Goal: Browse casually: Explore the website without a specific task or goal

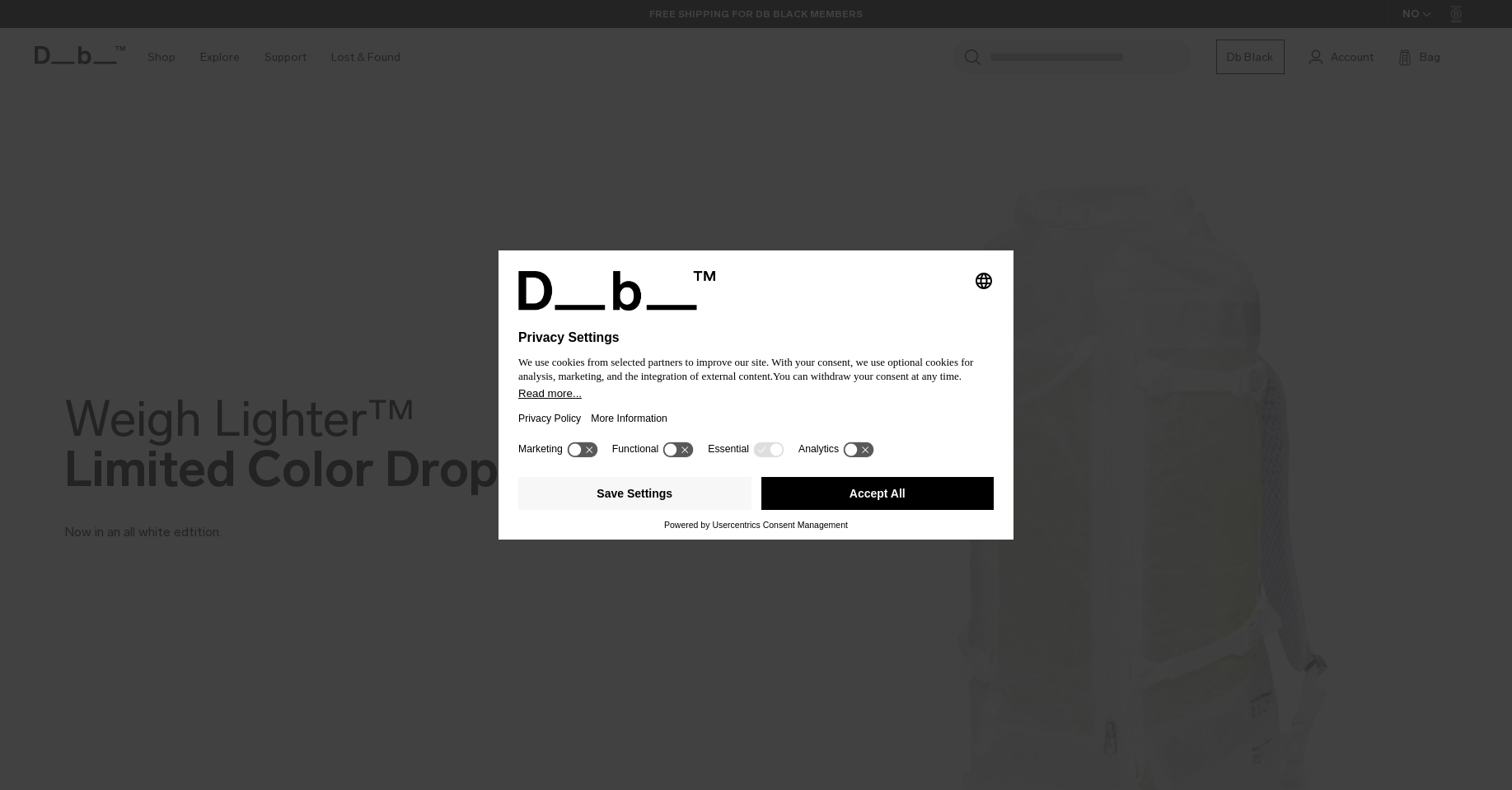
drag, startPoint x: 936, startPoint y: 499, endPoint x: 796, endPoint y: 413, distance: 164.3
click at [936, 499] on button "Accept All" at bounding box center [878, 493] width 233 height 33
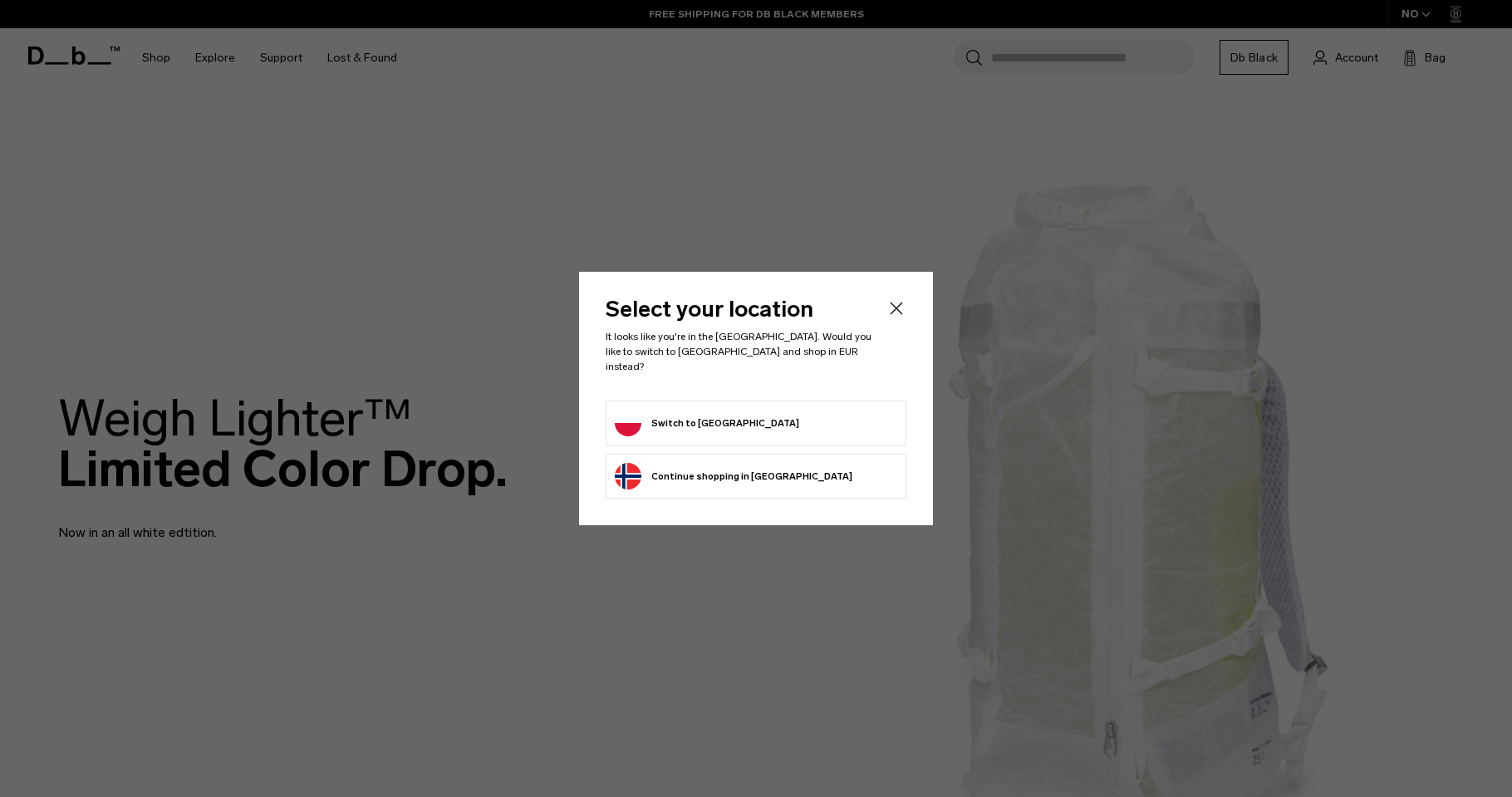
click at [898, 308] on icon "Close" at bounding box center [896, 308] width 20 height 20
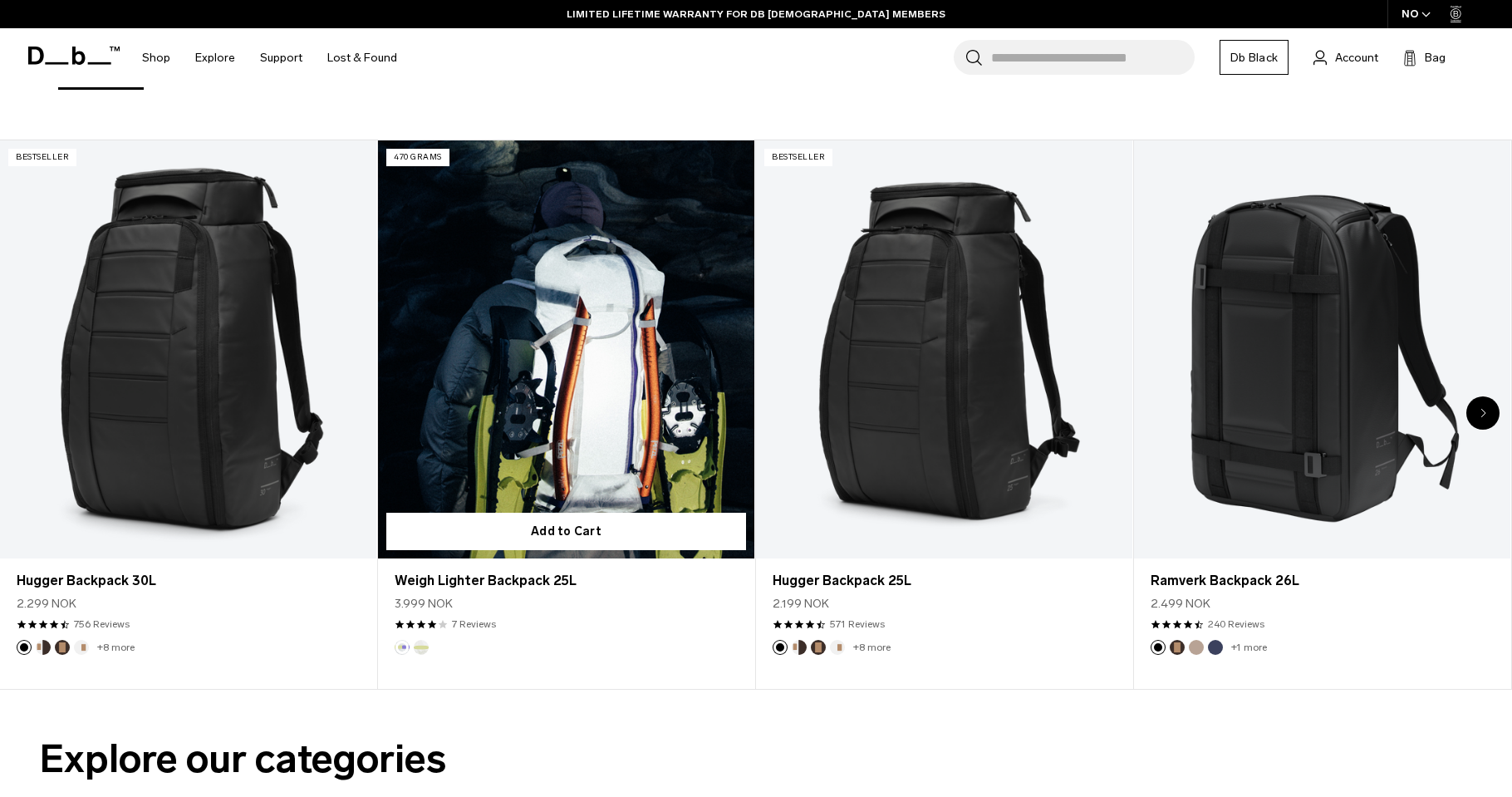
scroll to position [631, 0]
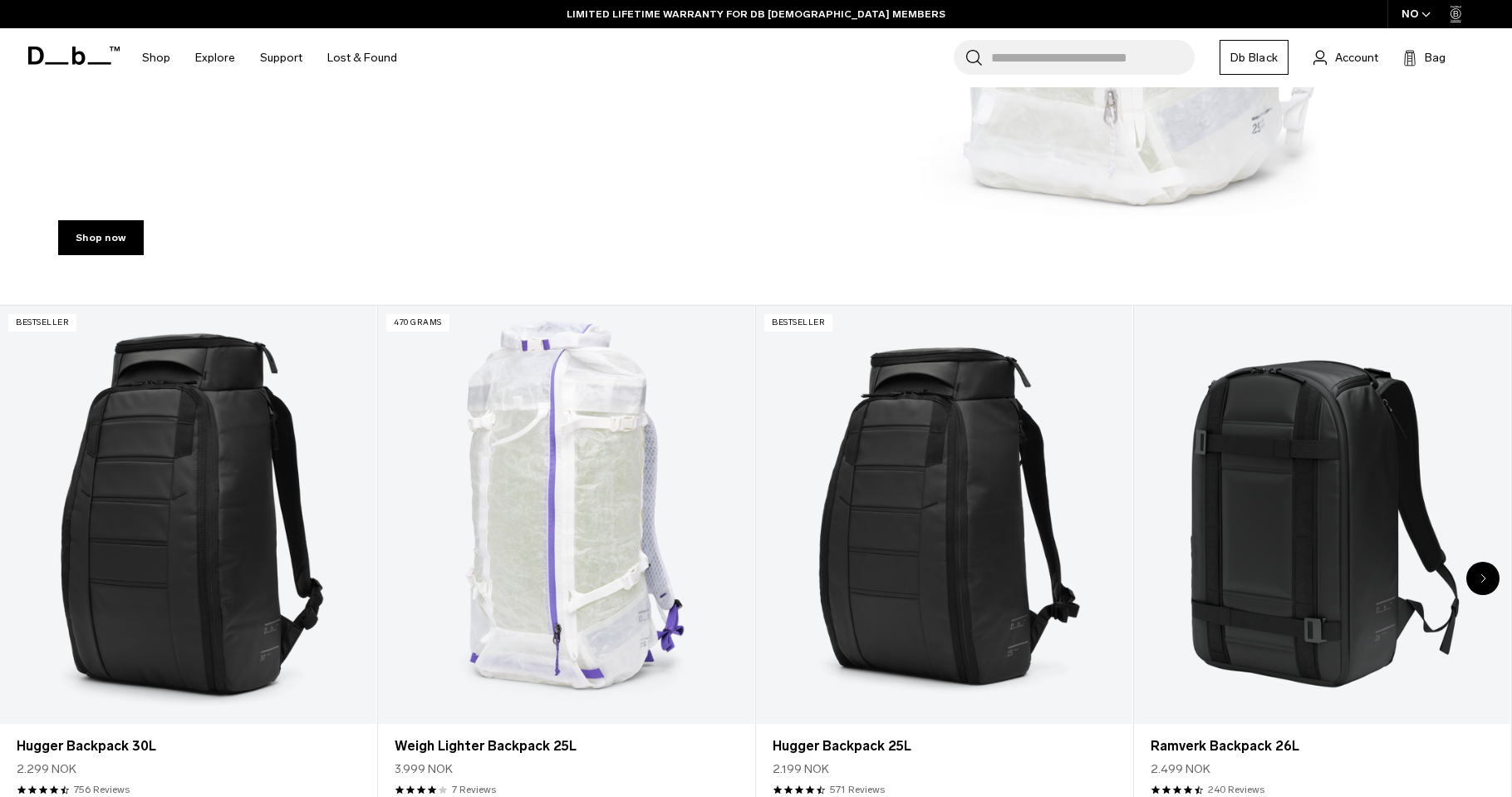
click at [1489, 571] on div "Next slide" at bounding box center [1483, 578] width 34 height 34
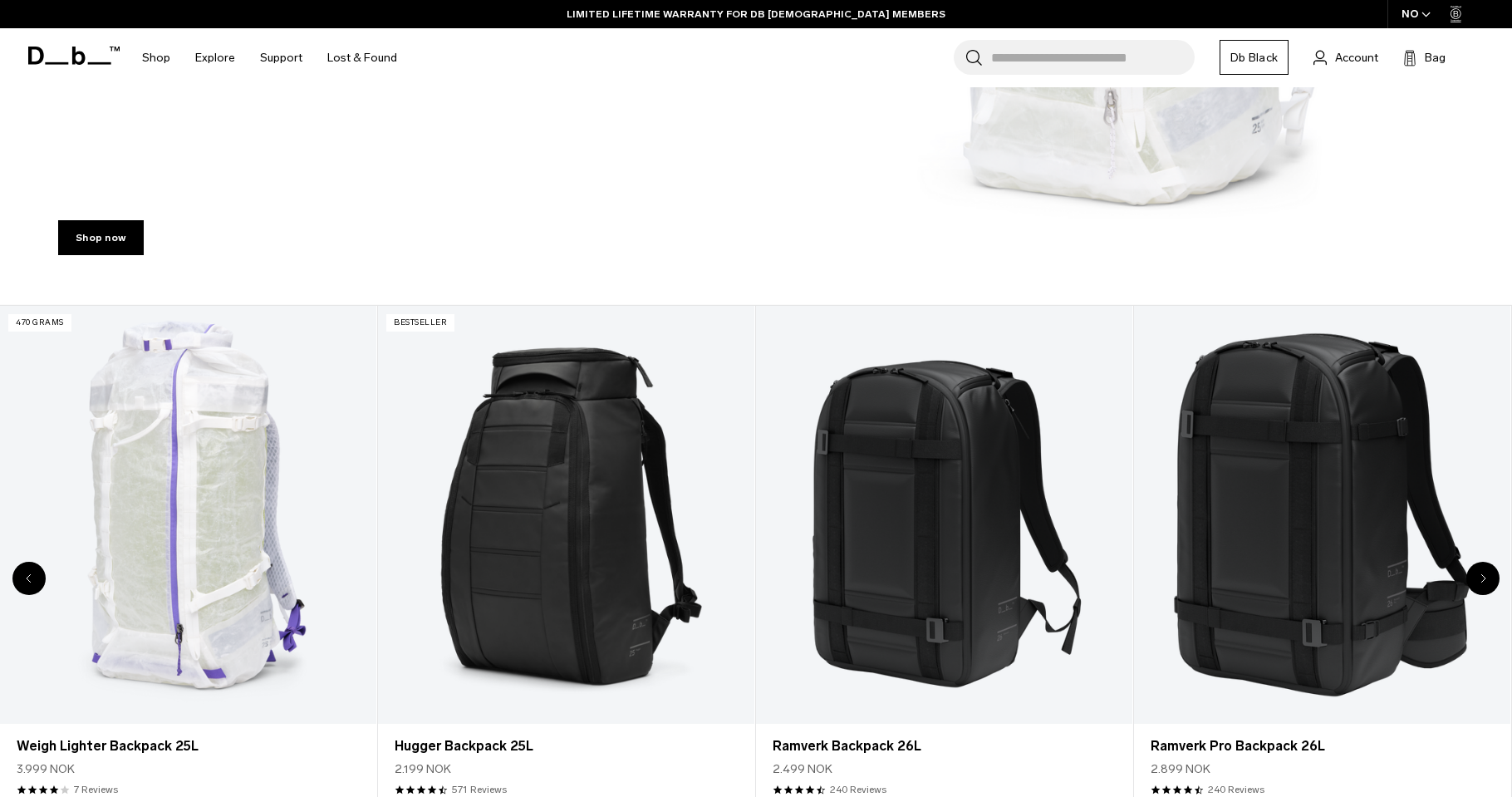
click at [1484, 576] on icon "Next slide" at bounding box center [1483, 578] width 5 height 10
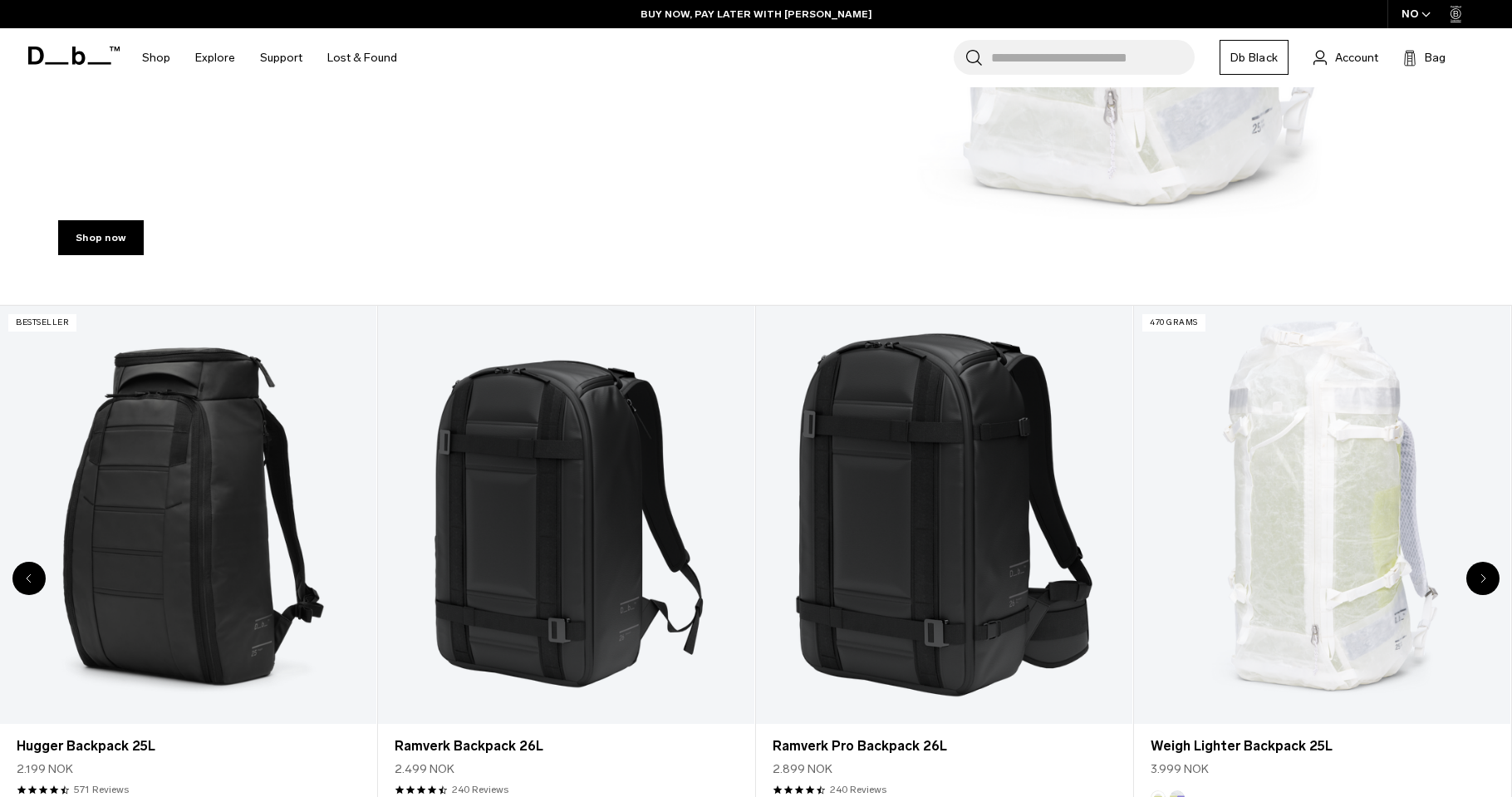
click at [1483, 577] on icon "Next slide" at bounding box center [1483, 578] width 5 height 7
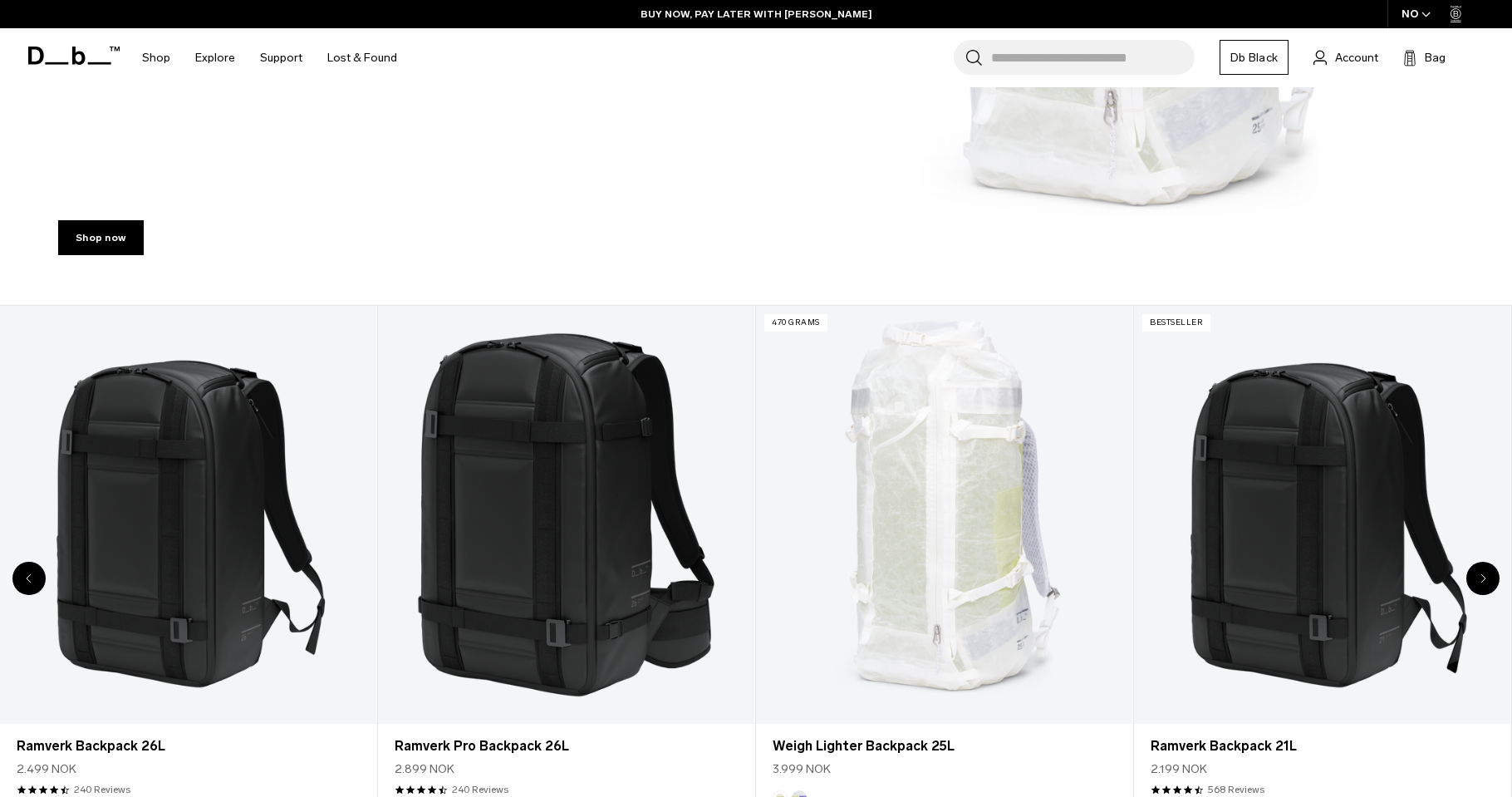
click at [1483, 579] on icon "Next slide" at bounding box center [1483, 578] width 5 height 10
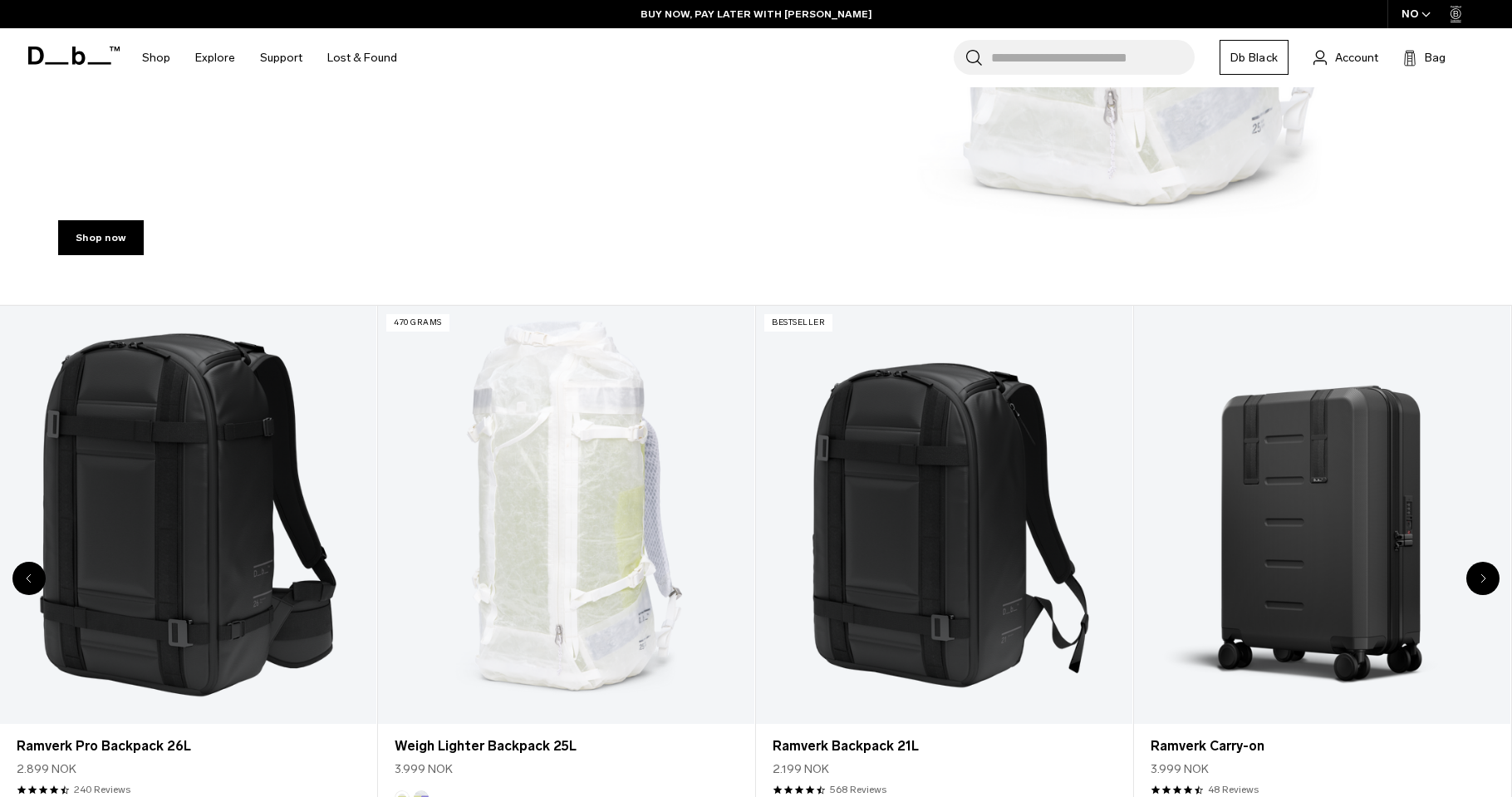
click at [1490, 580] on div "Next slide" at bounding box center [1483, 578] width 34 height 34
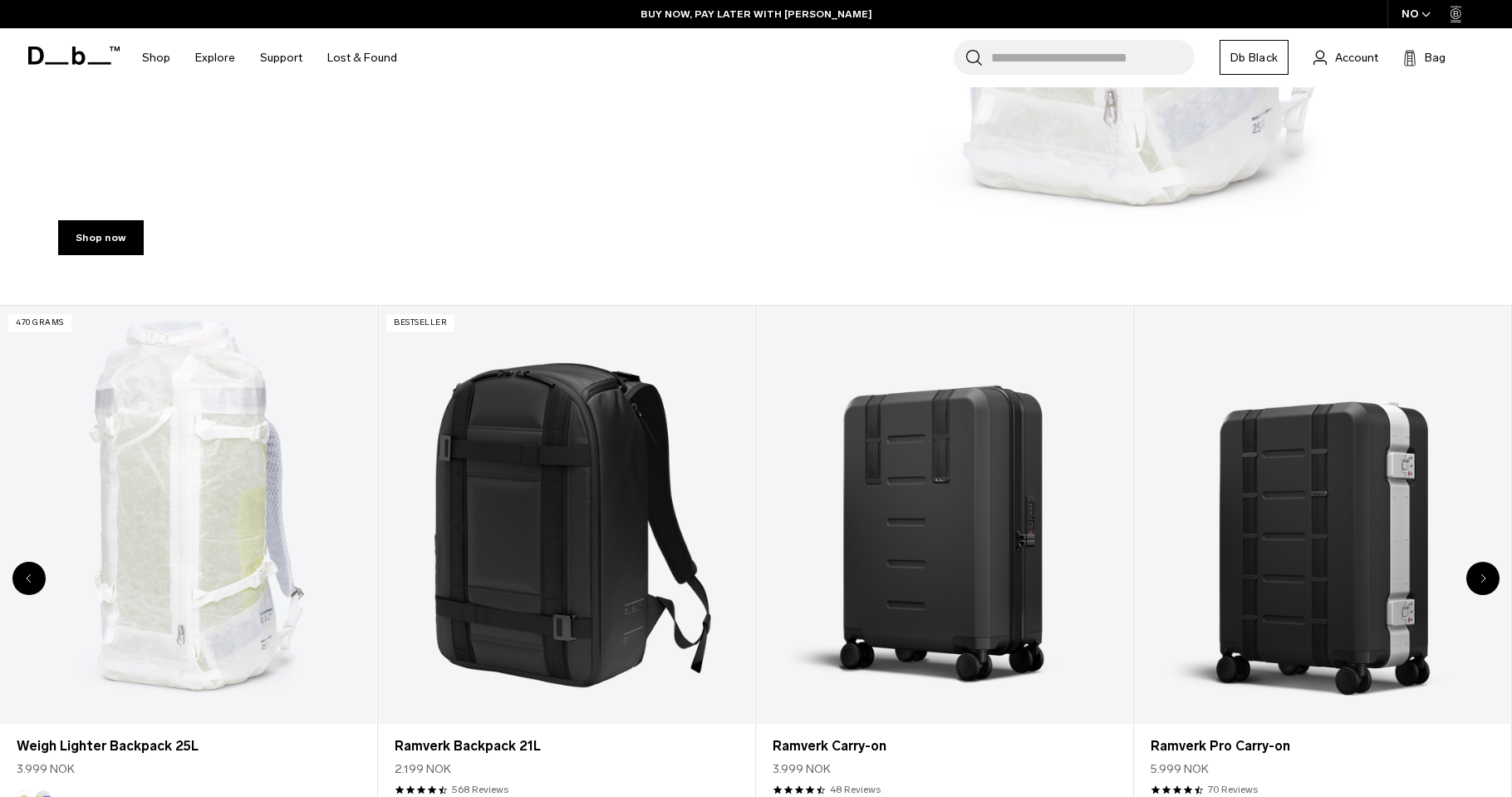
click at [1493, 581] on div "Next slide" at bounding box center [1483, 578] width 34 height 34
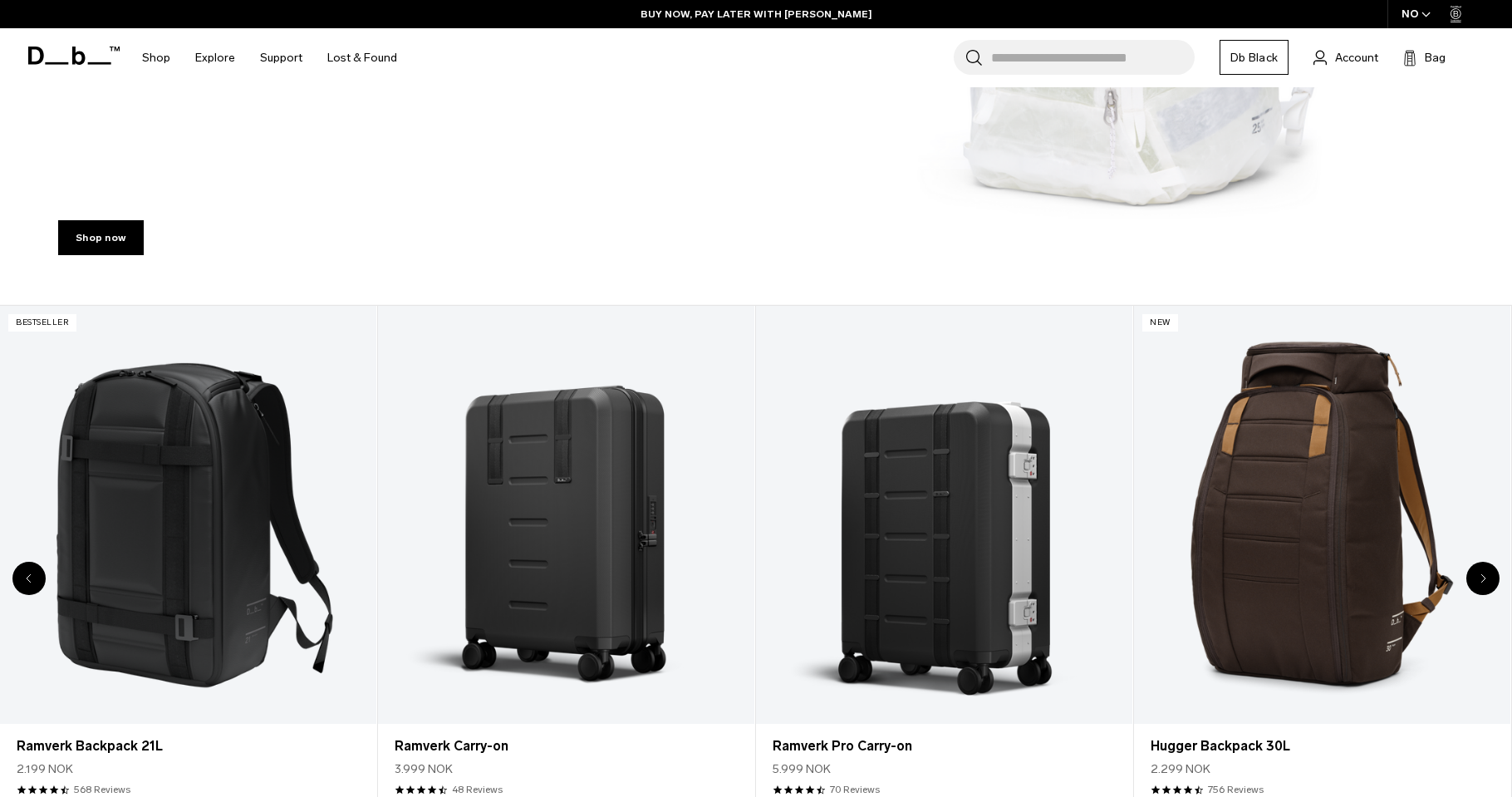
click at [1493, 581] on div "Next slide" at bounding box center [1483, 578] width 34 height 34
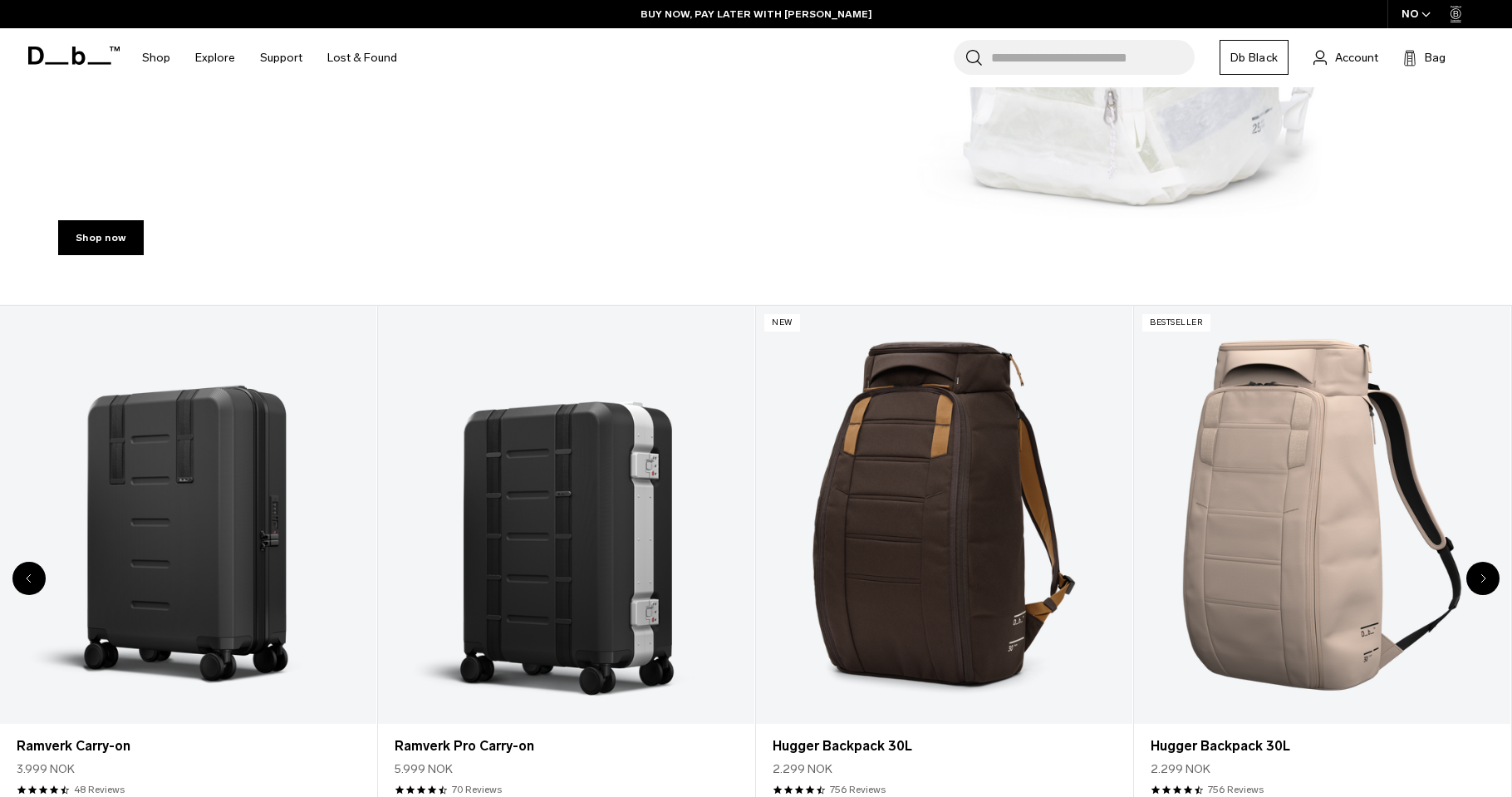
click at [1493, 581] on div "Next slide" at bounding box center [1483, 578] width 34 height 34
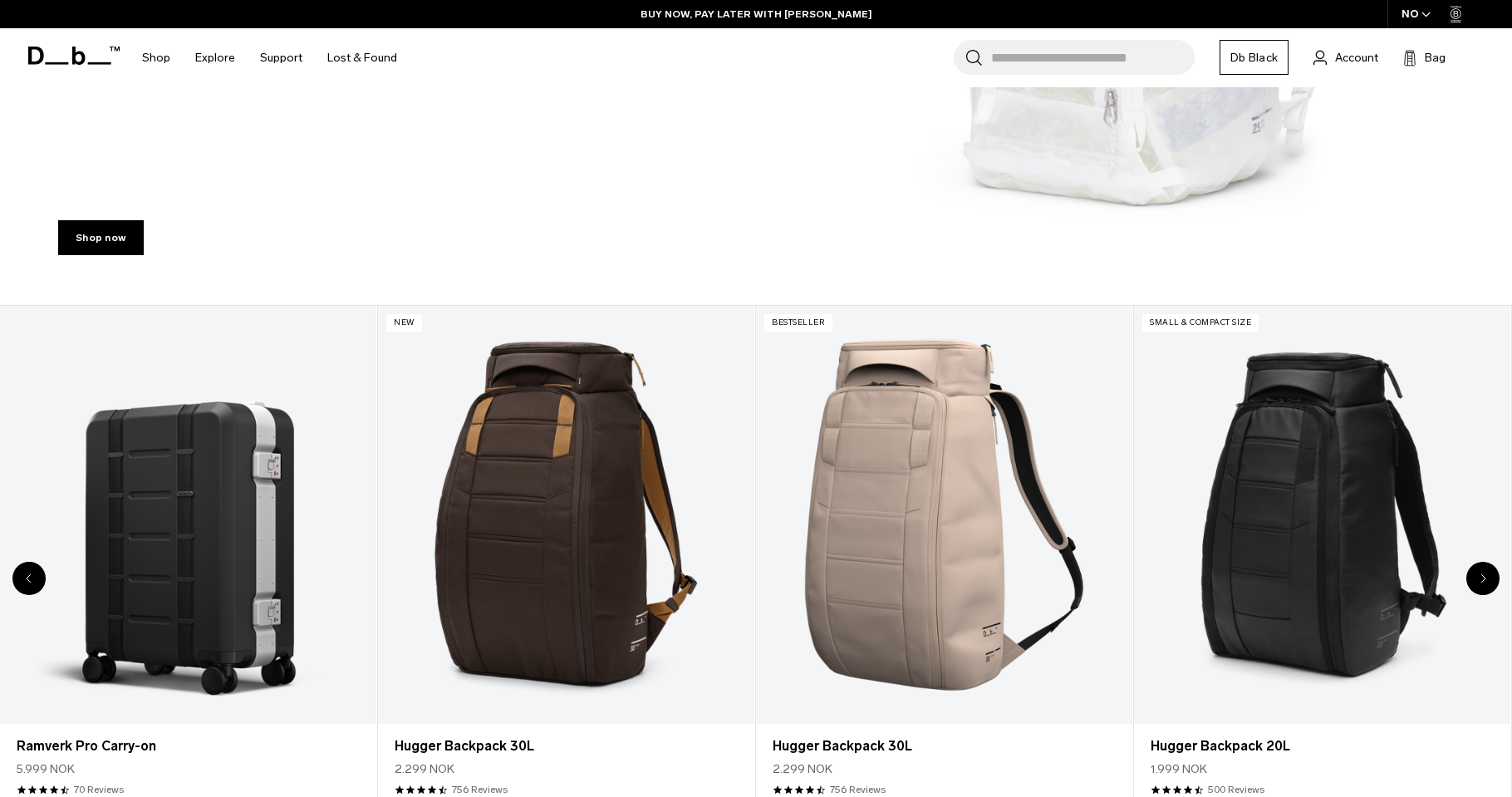
click at [1490, 581] on div "Next slide" at bounding box center [1483, 578] width 34 height 34
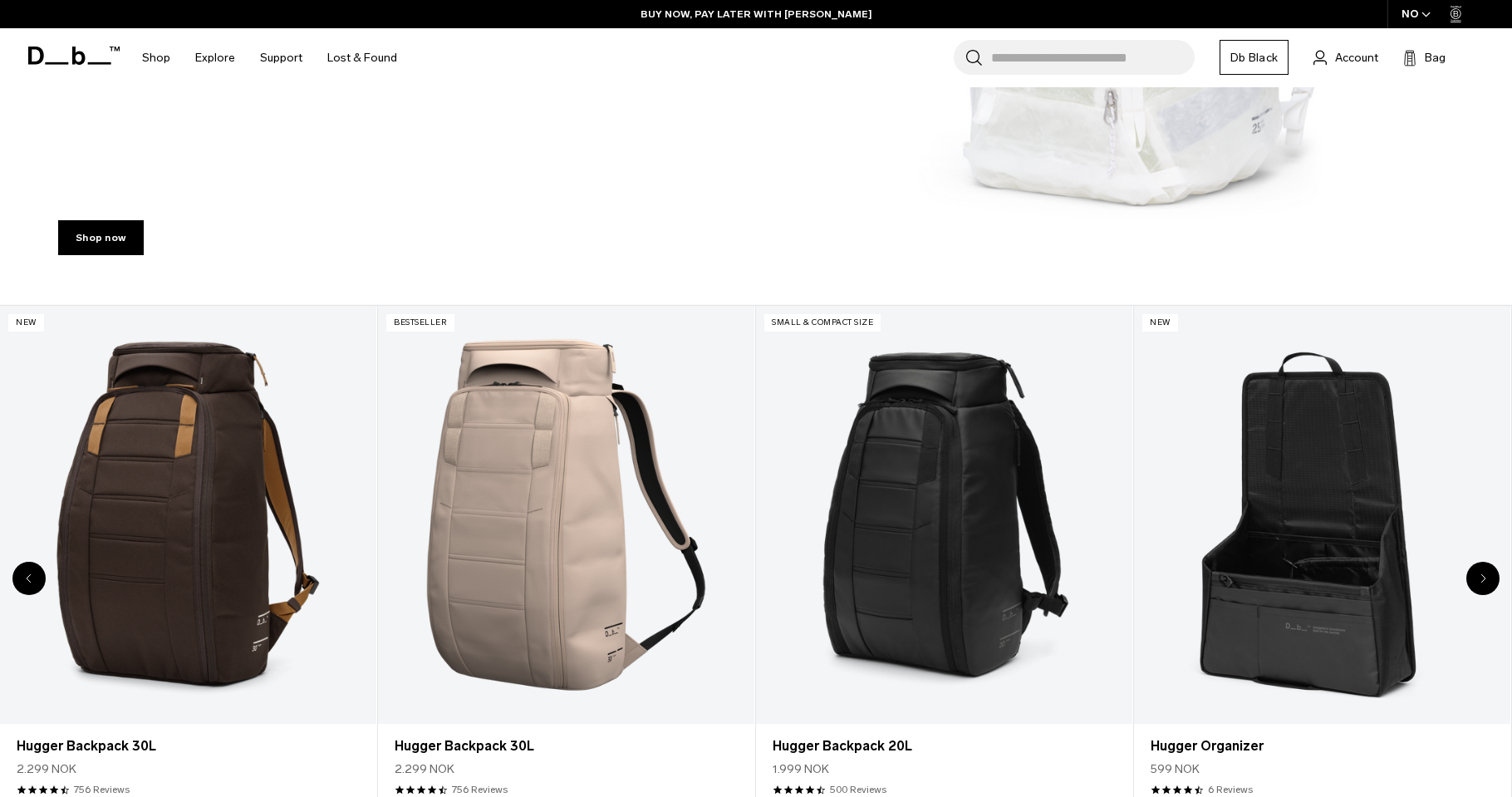
click at [1489, 581] on div "Next slide" at bounding box center [1483, 578] width 34 height 34
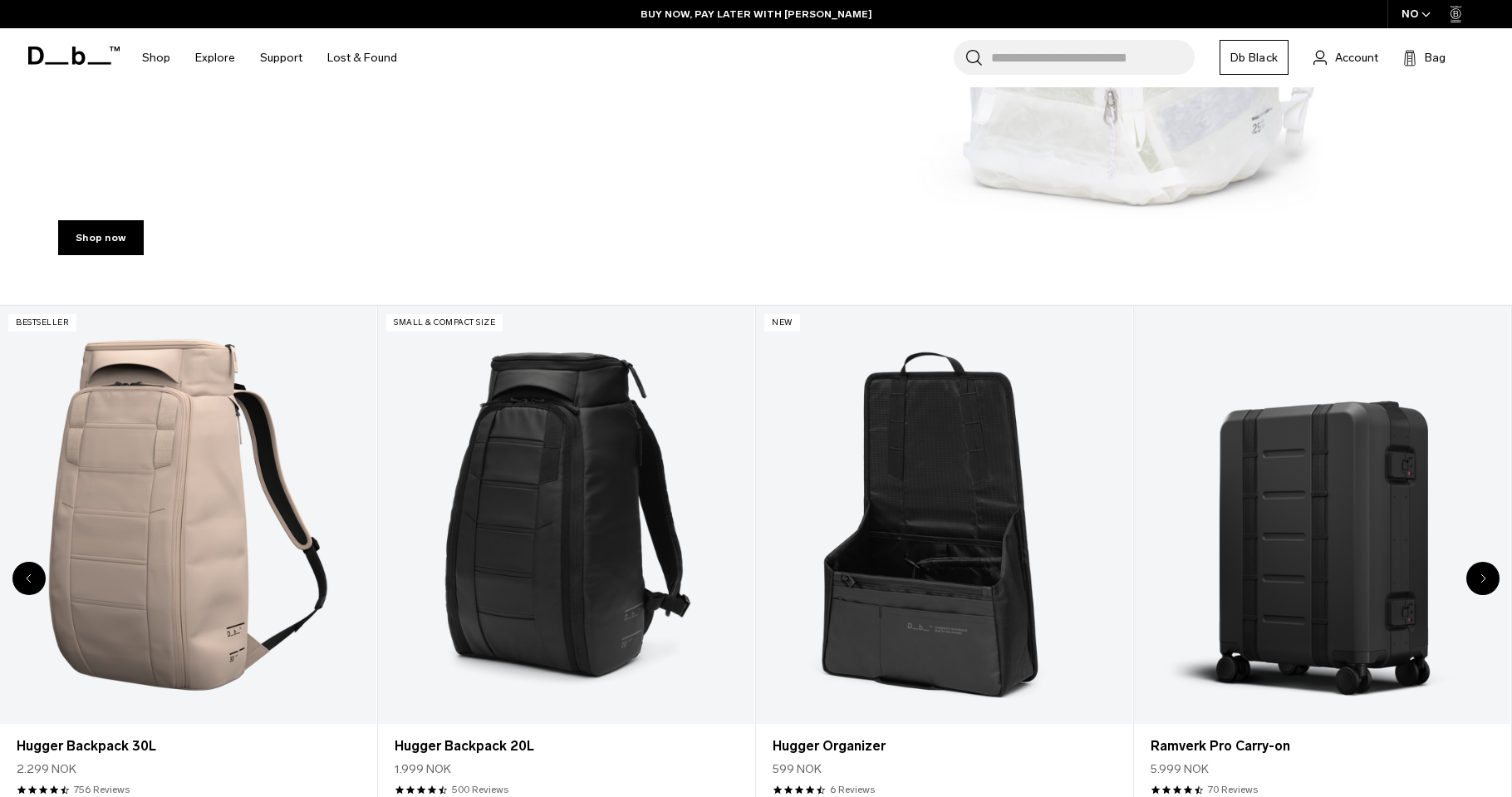
click at [1488, 581] on div "Next slide" at bounding box center [1483, 578] width 34 height 34
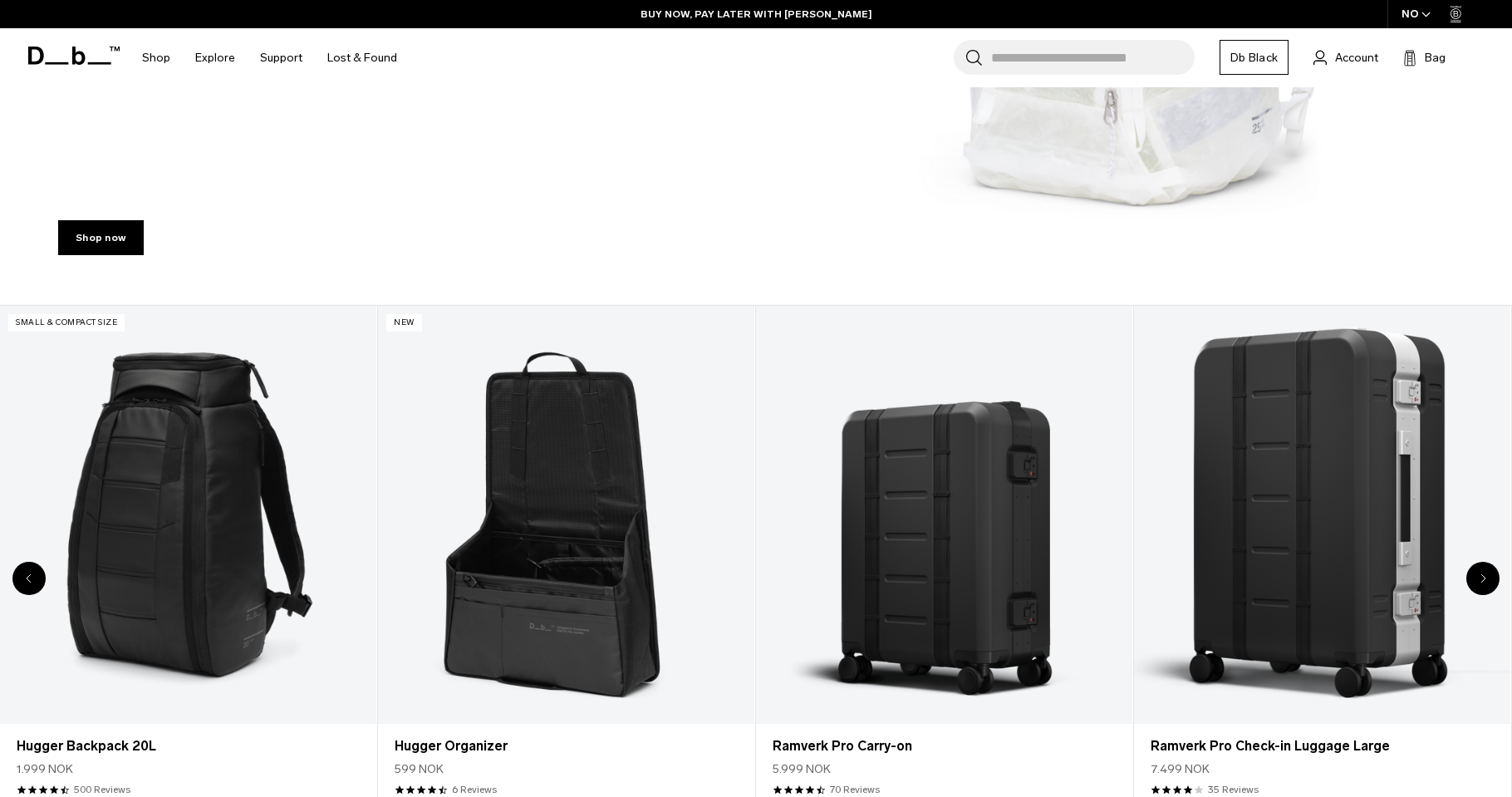
click at [1488, 581] on div "Next slide" at bounding box center [1483, 578] width 34 height 34
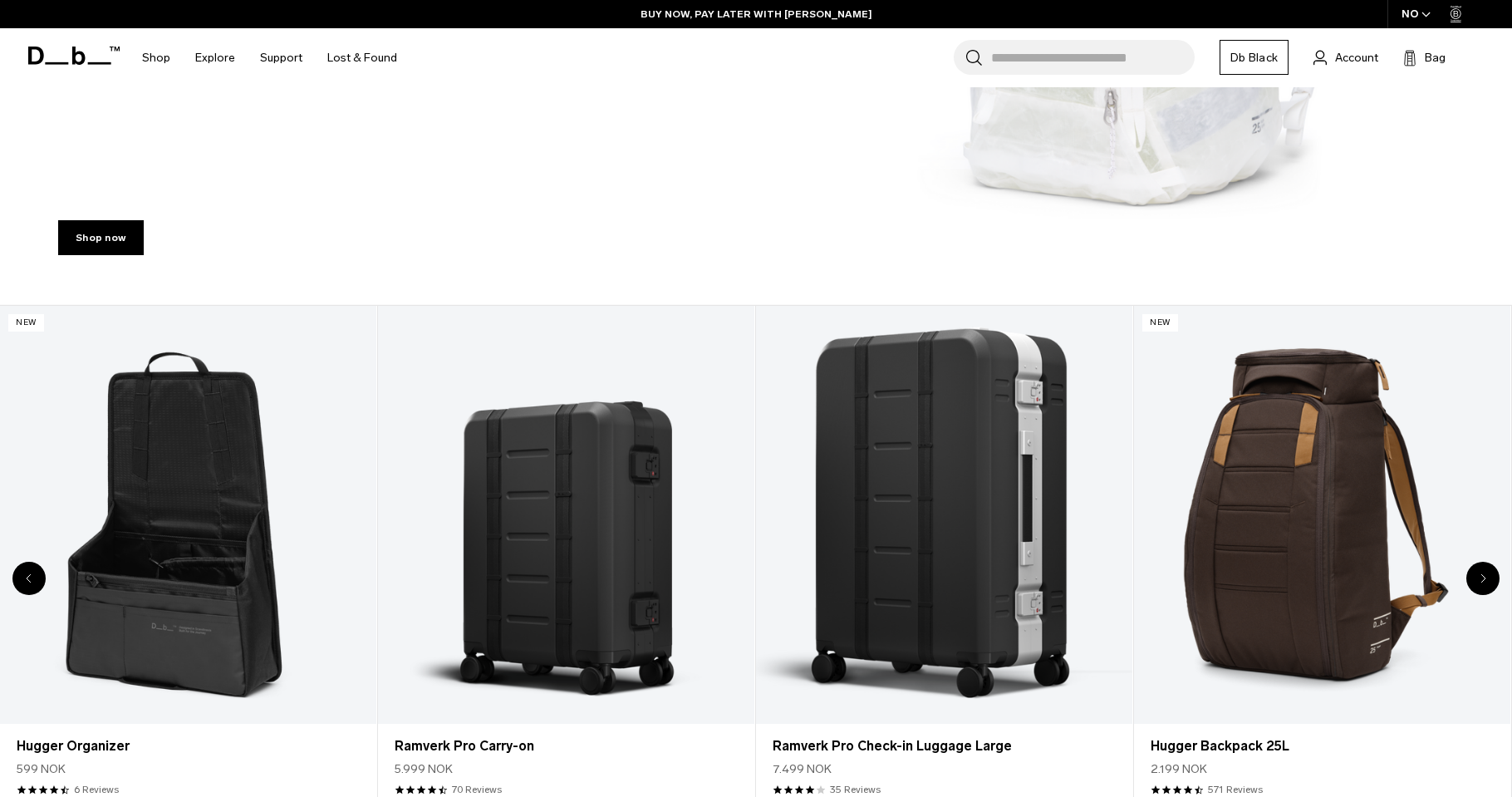
click at [1487, 582] on div "Next slide" at bounding box center [1483, 578] width 34 height 34
